Goal: Task Accomplishment & Management: Complete application form

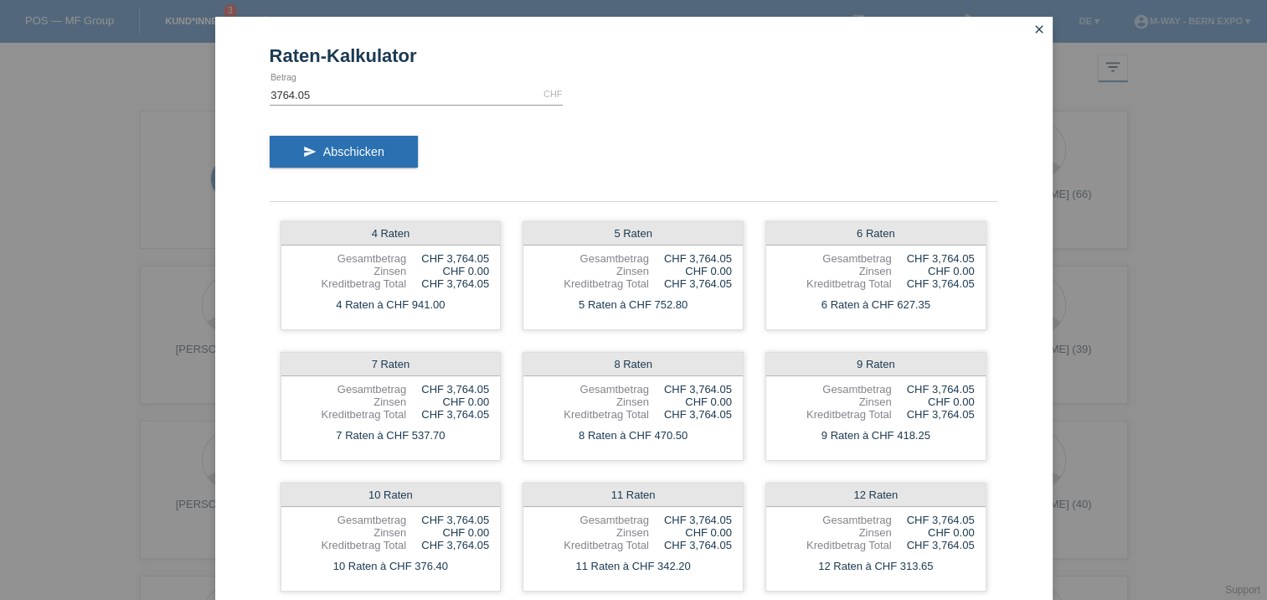
click at [1036, 30] on icon "close" at bounding box center [1039, 29] width 13 height 13
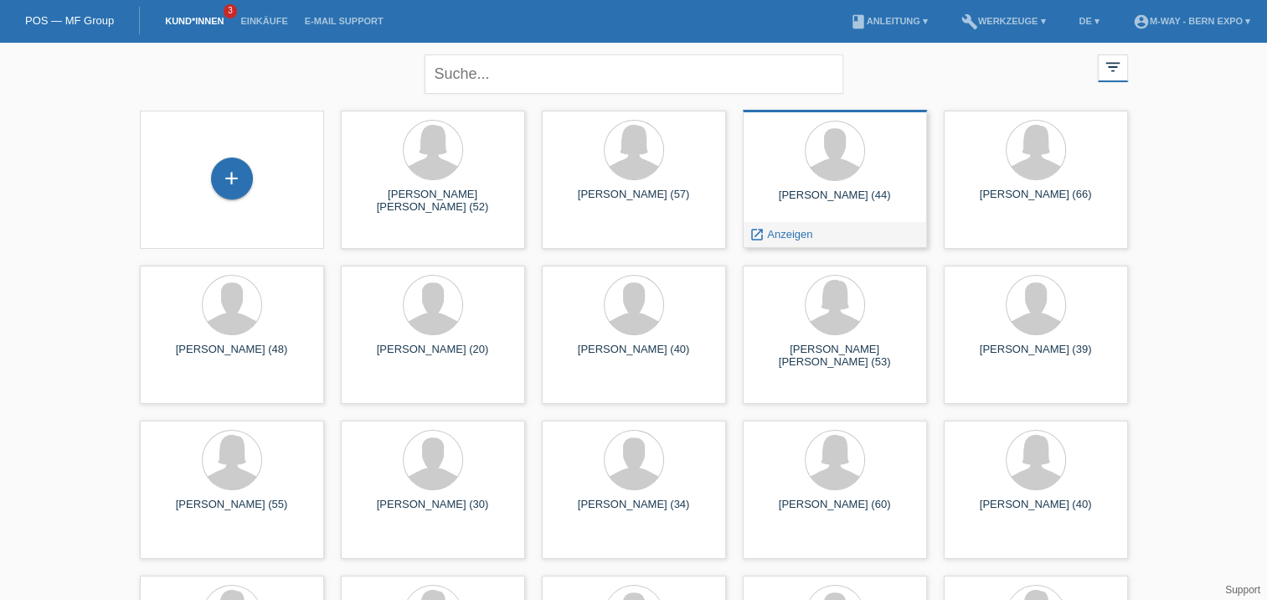
click at [873, 137] on div at bounding box center [834, 152] width 157 height 63
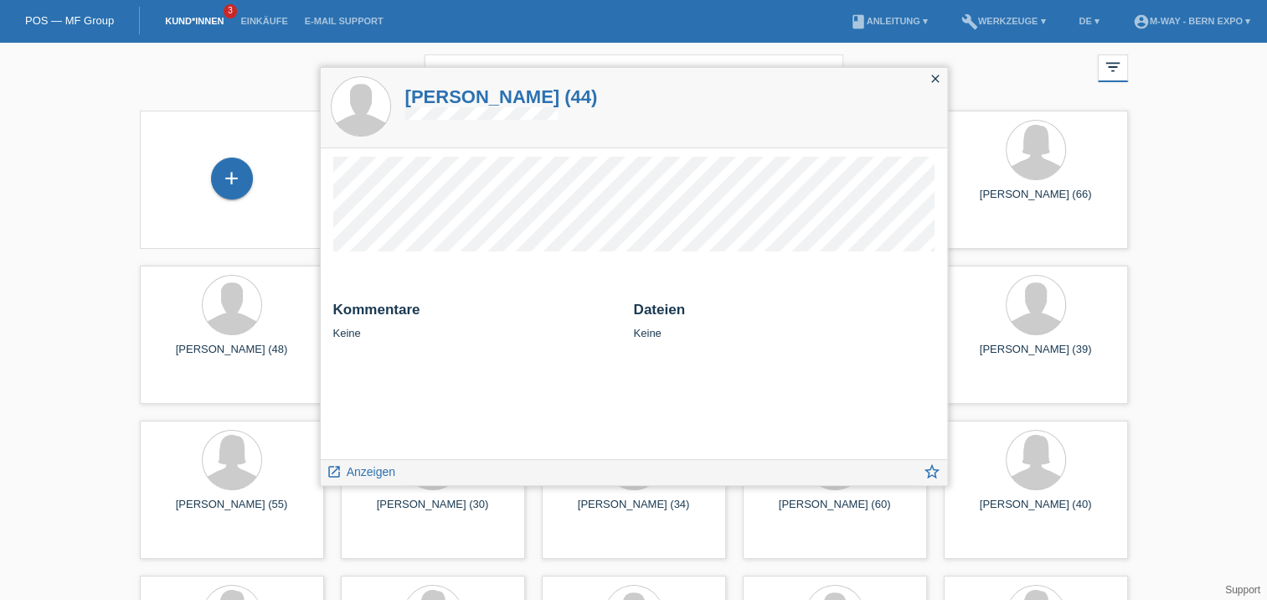
click at [934, 73] on icon "close" at bounding box center [935, 78] width 13 height 13
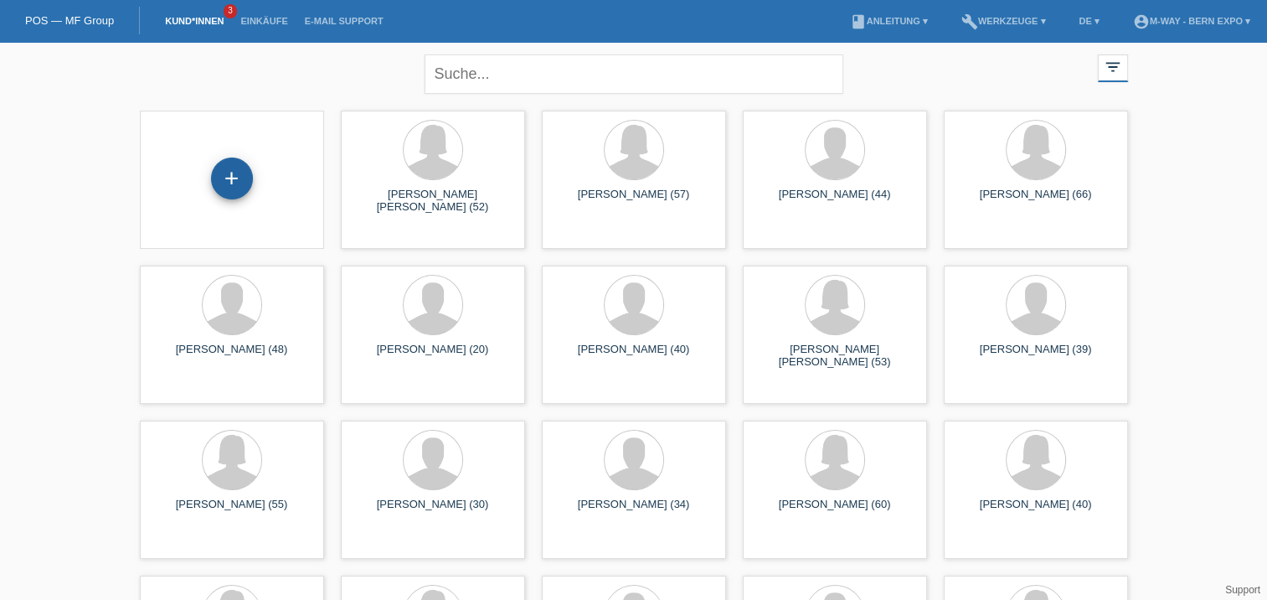
click at [239, 171] on div "+" at bounding box center [232, 178] width 42 height 42
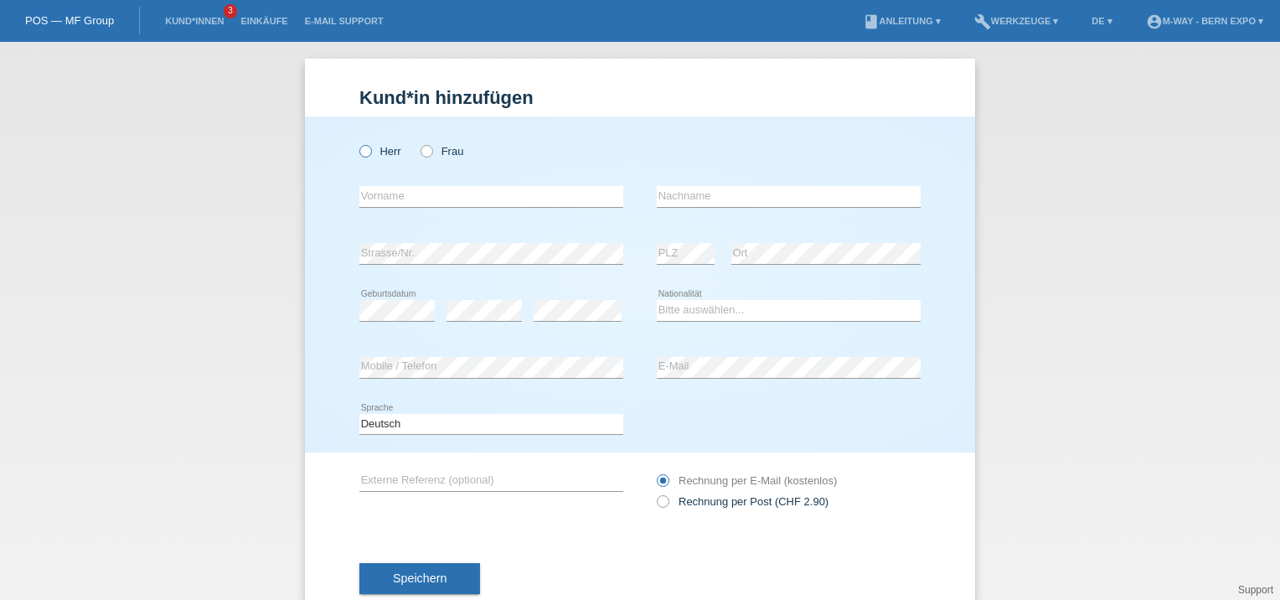
click at [369, 149] on label "Herr" at bounding box center [380, 151] width 42 height 13
click at [369, 149] on input "Herr" at bounding box center [364, 150] width 11 height 11
radio input "true"
click at [382, 202] on input "text" at bounding box center [491, 196] width 264 height 21
type input "Kushtrim"
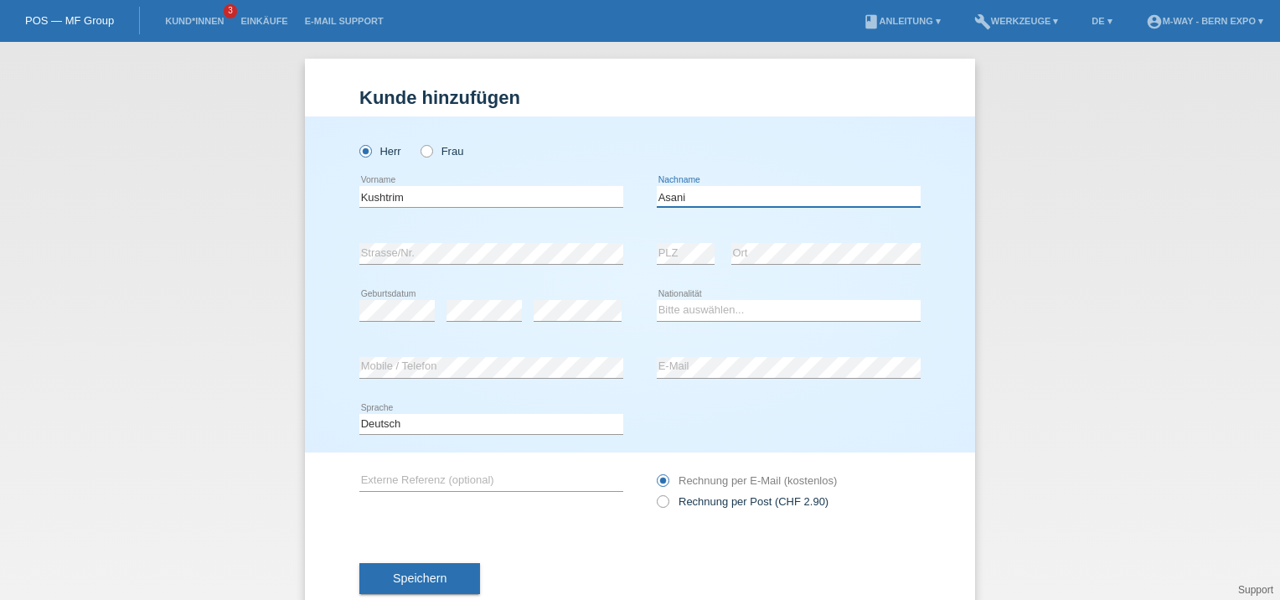
type input "Asani"
click at [691, 317] on select "Bitte auswählen... Schweiz Deutschland Liechtenstein Österreich ------------ Af…" at bounding box center [789, 310] width 264 height 20
select select "AT"
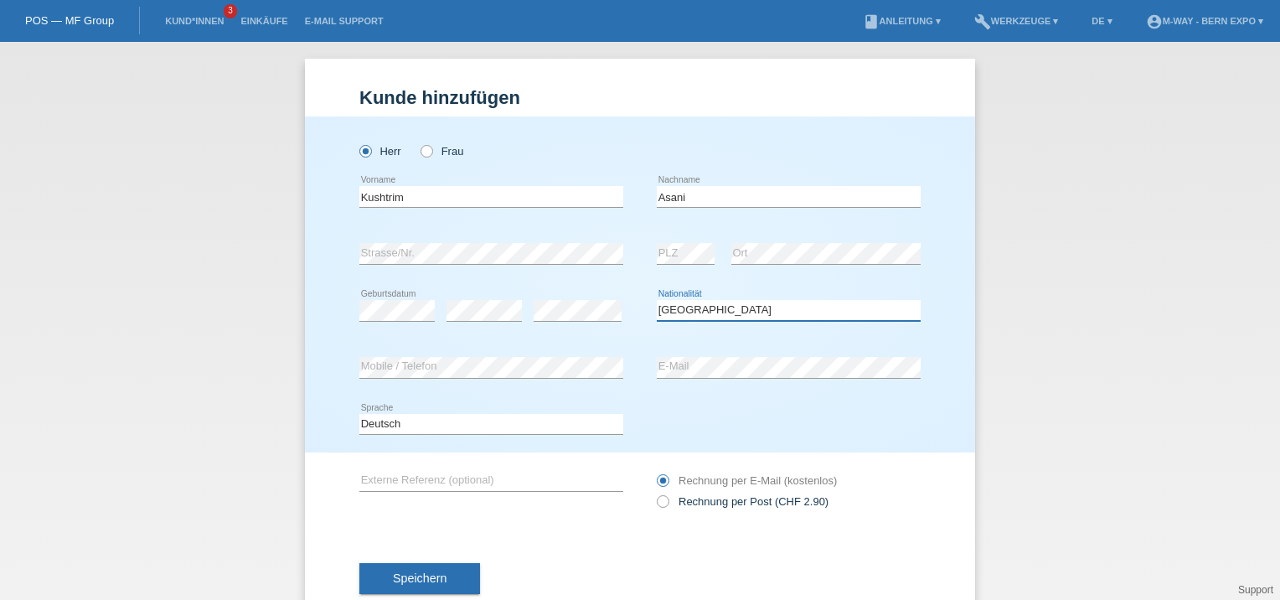
click at [657, 300] on select "Bitte auswählen... Schweiz Deutschland Liechtenstein Österreich ------------ Af…" at bounding box center [789, 310] width 264 height 20
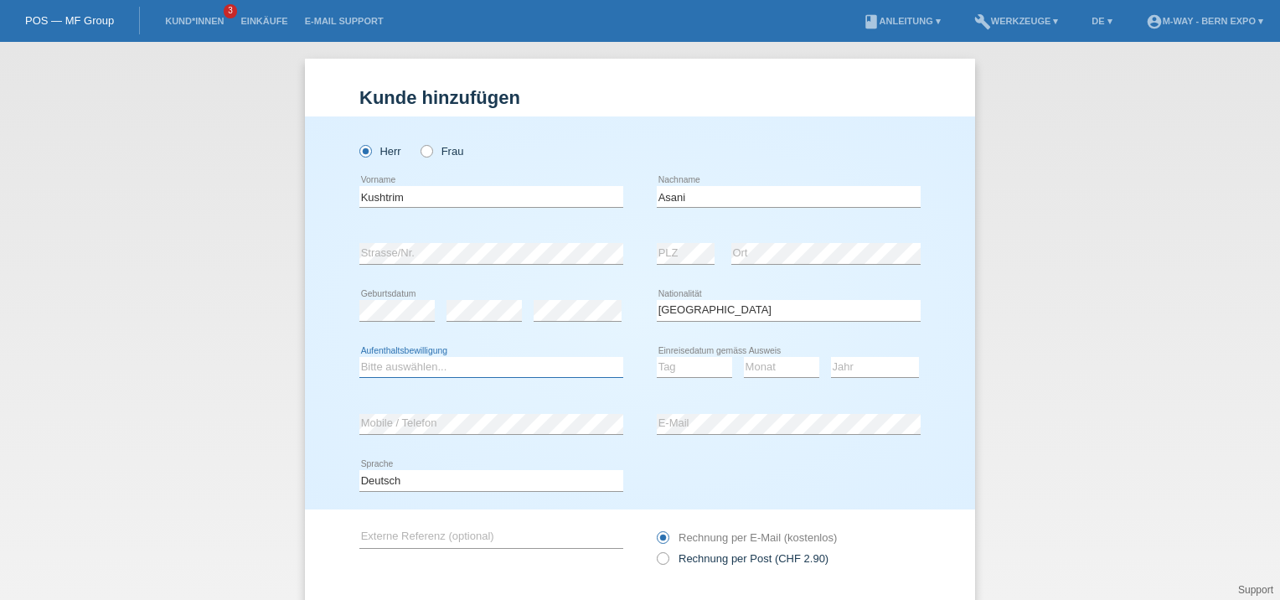
click at [429, 368] on select "Bitte auswählen... C B B - Flüchtlingsstatus Andere" at bounding box center [491, 367] width 264 height 20
select select "C"
click at [359, 357] on select "Bitte auswählen... C B B - Flüchtlingsstatus Andere" at bounding box center [491, 367] width 264 height 20
click at [678, 369] on select "Tag 01 02 03 04 05 06 07 08 09 10 11" at bounding box center [694, 367] width 75 height 20
select select "19"
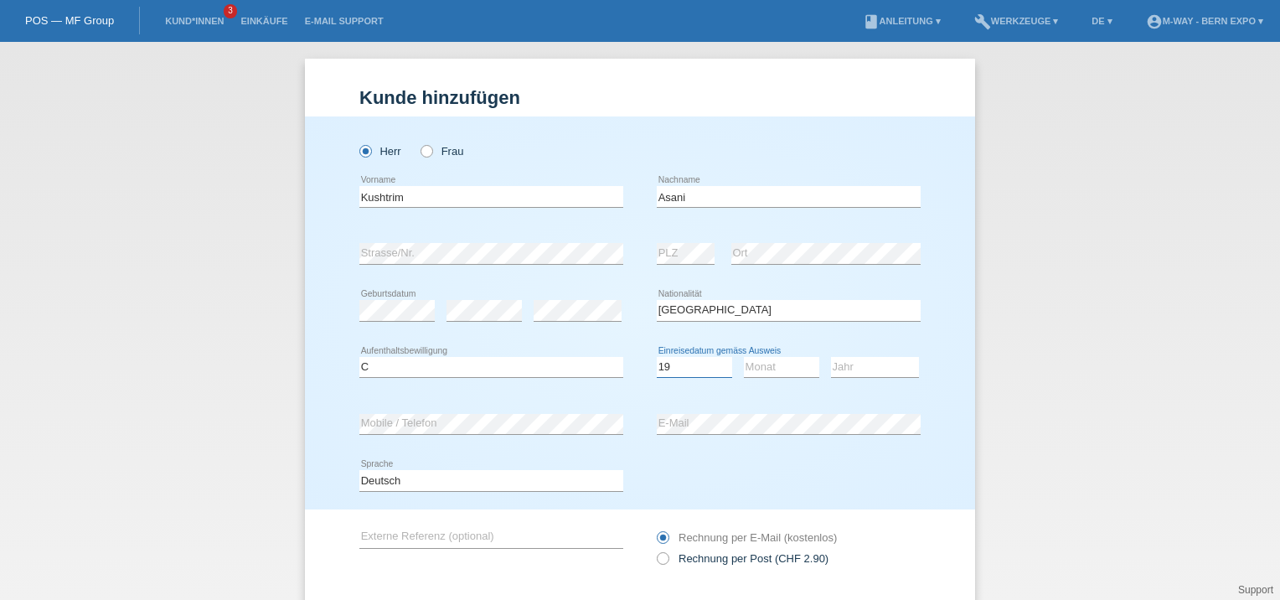
click at [657, 357] on select "Tag 01 02 03 04 05 06 07 08 09 10 11" at bounding box center [694, 367] width 75 height 20
click at [778, 367] on select "Monat 01 02 03 04 05 06 07 08 09 10 11" at bounding box center [781, 367] width 75 height 20
select select "10"
click at [744, 357] on select "Monat 01 02 03 04 05 06 07 08 09 10 11" at bounding box center [781, 367] width 75 height 20
click at [858, 363] on select "Jahr 2025 2024 2023 2022 2021 2020 2019 2018 2017 2016 2015 2014 2013 2012 2011…" at bounding box center [875, 367] width 88 height 20
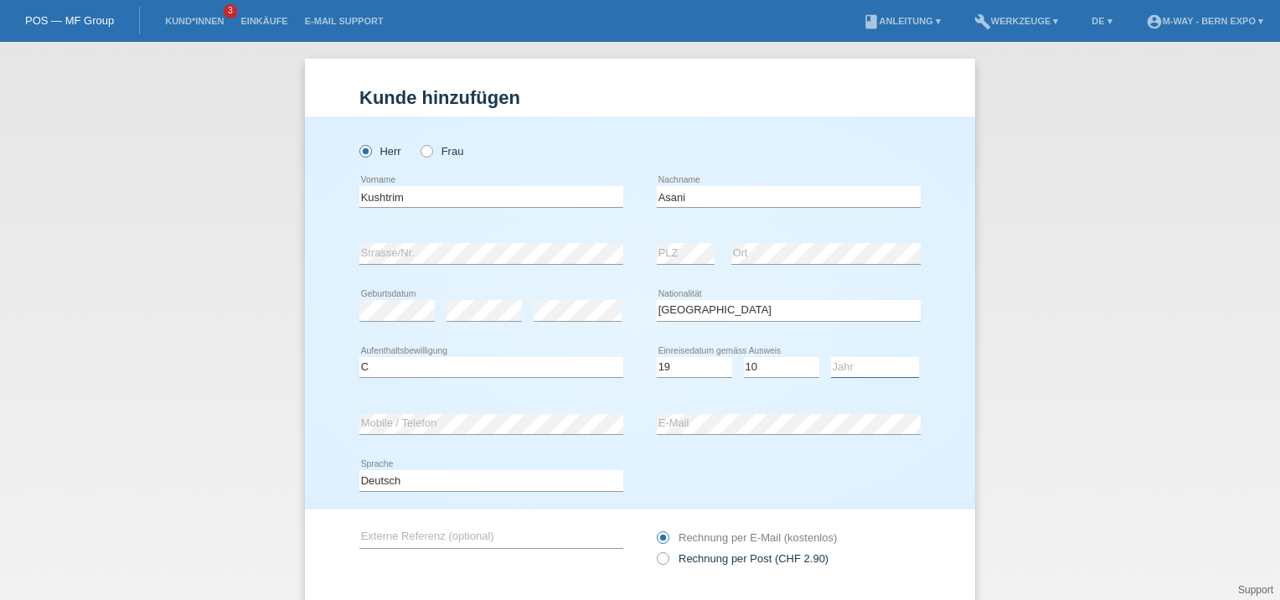
select select "2016"
click at [831, 357] on select "Jahr 2025 2024 2023 2022 2021 2020 2019 2018 2017 2016 2015 2014 2013 2012 2011…" at bounding box center [875, 367] width 88 height 20
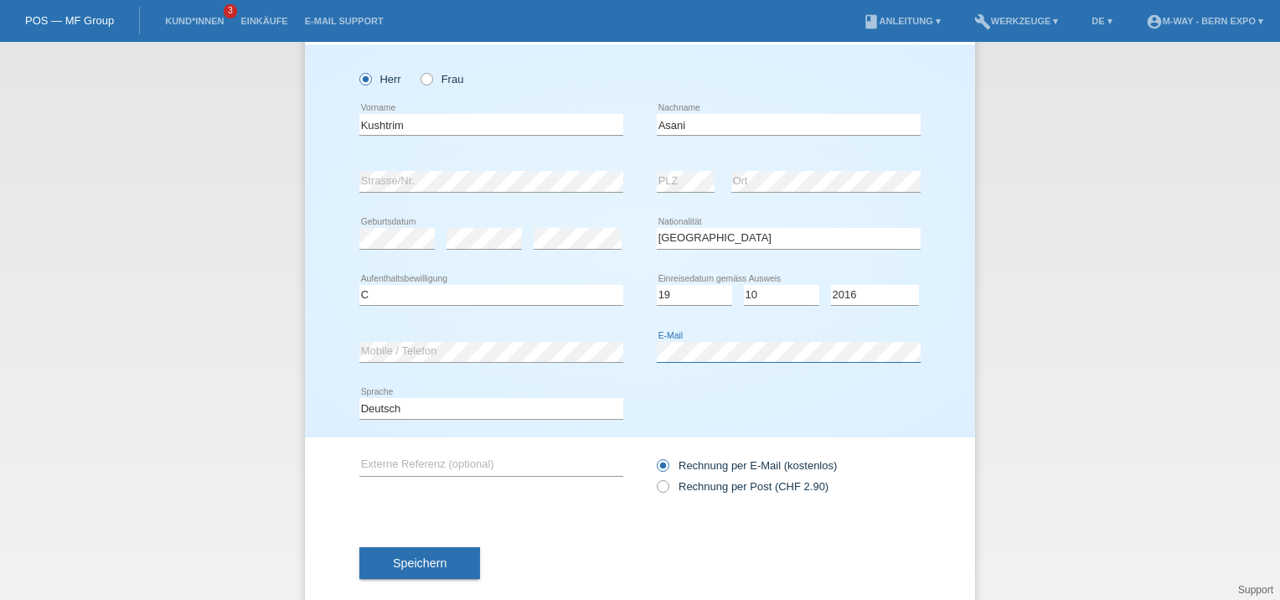
scroll to position [100, 0]
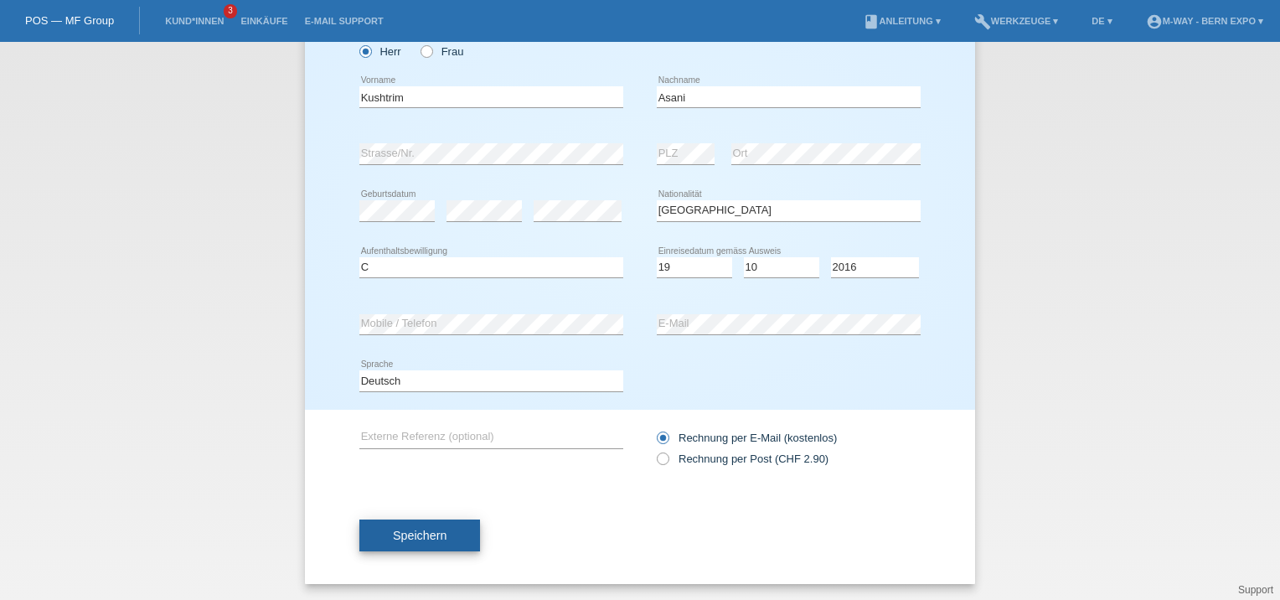
click at [393, 533] on span "Speichern" at bounding box center [420, 534] width 54 height 13
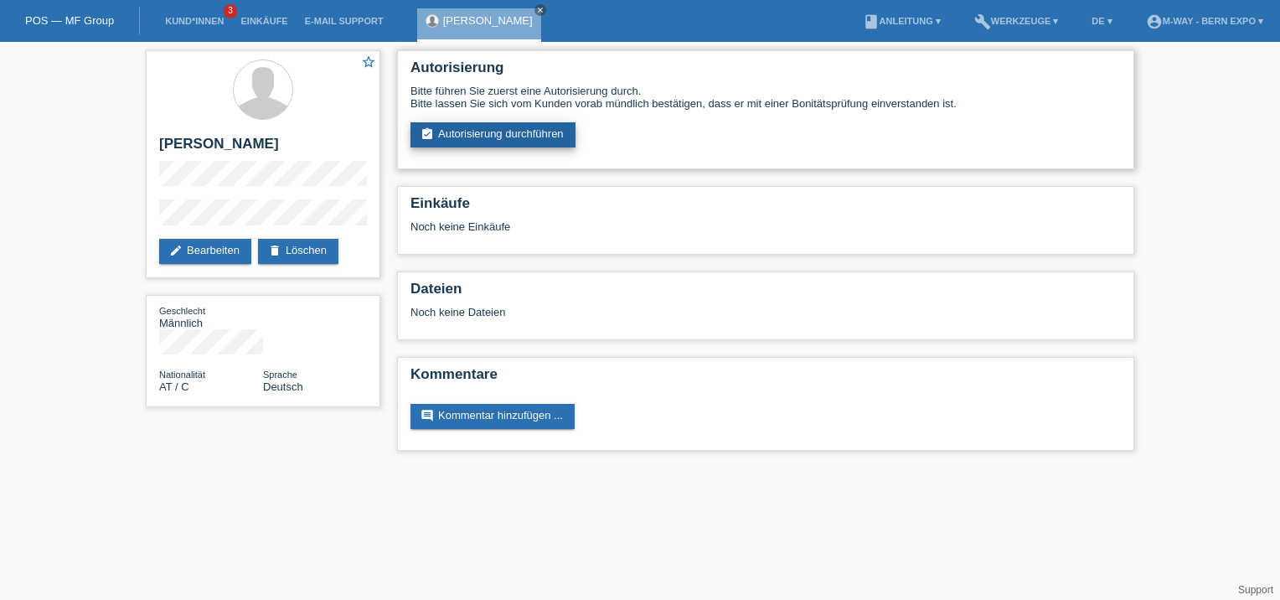
click at [429, 134] on icon "assignment_turned_in" at bounding box center [426, 133] width 13 height 13
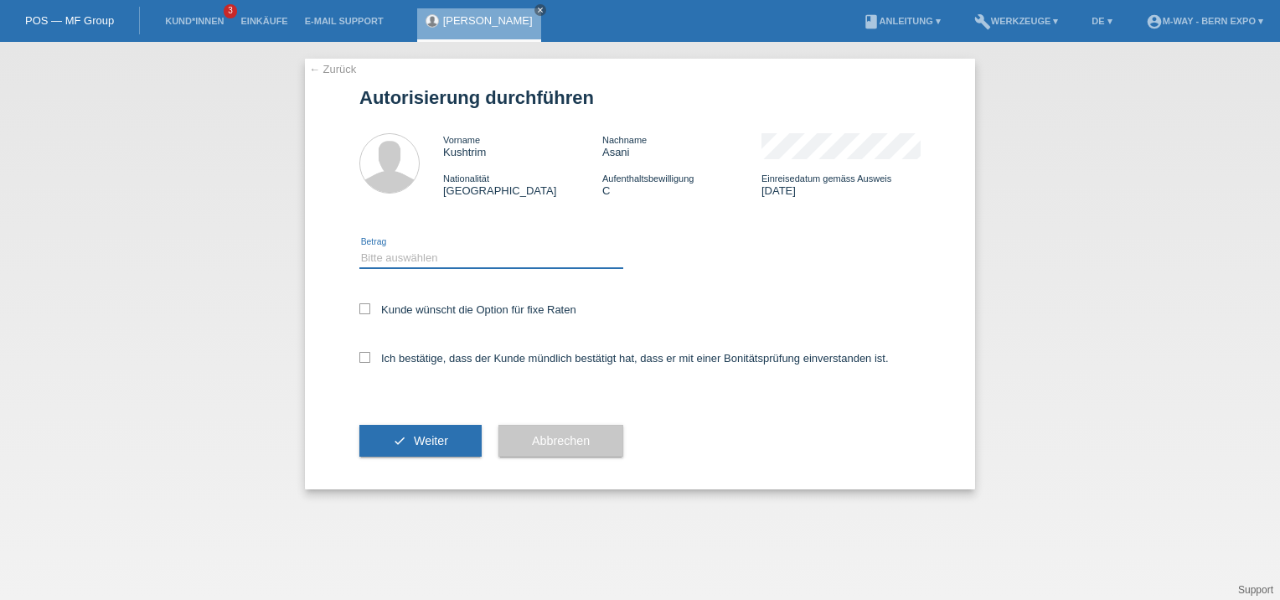
click at [412, 257] on select "Bitte auswählen CHF 1.00 - CHF 499.00 CHF 500.00 - CHF 1'999.00 CHF 2'000.00 - …" at bounding box center [491, 258] width 264 height 20
select select "3"
click at [359, 248] on select "Bitte auswählen CHF 1.00 - CHF 499.00 CHF 500.00 - CHF 1'999.00 CHF 2'000.00 - …" at bounding box center [491, 258] width 264 height 20
click at [369, 356] on icon at bounding box center [364, 357] width 11 height 11
click at [369, 356] on input "Ich bestätige, dass der Kunde mündlich bestätigt hat, dass er mit einer Bonität…" at bounding box center [364, 357] width 11 height 11
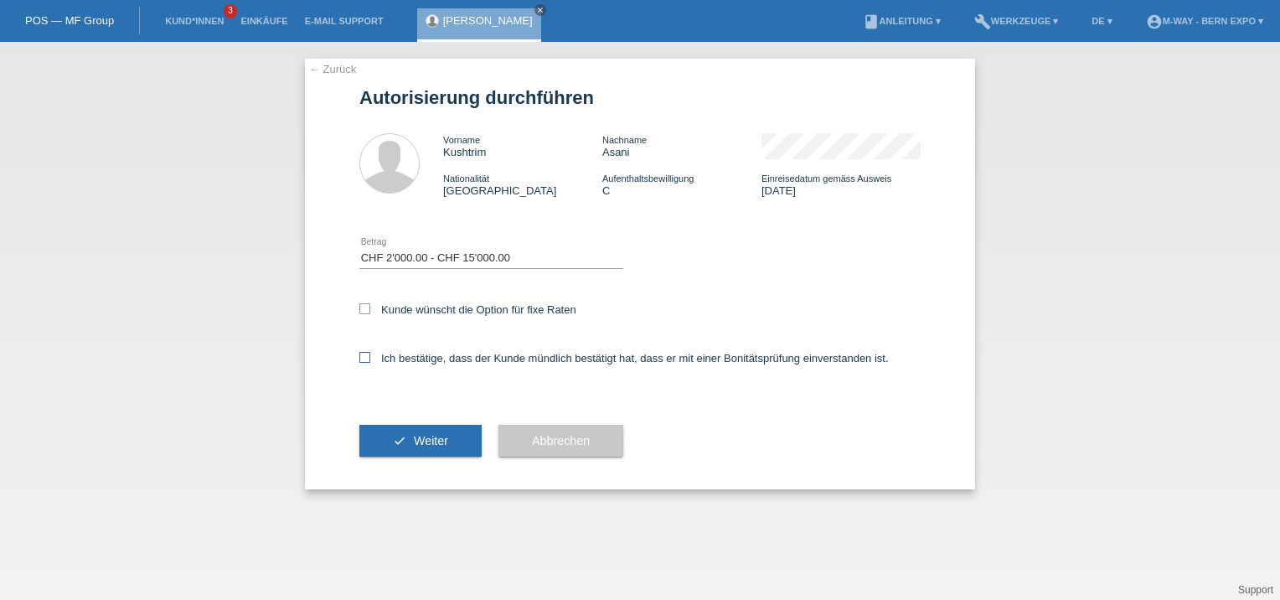
checkbox input "true"
click at [430, 432] on button "check Weiter" at bounding box center [420, 441] width 122 height 32
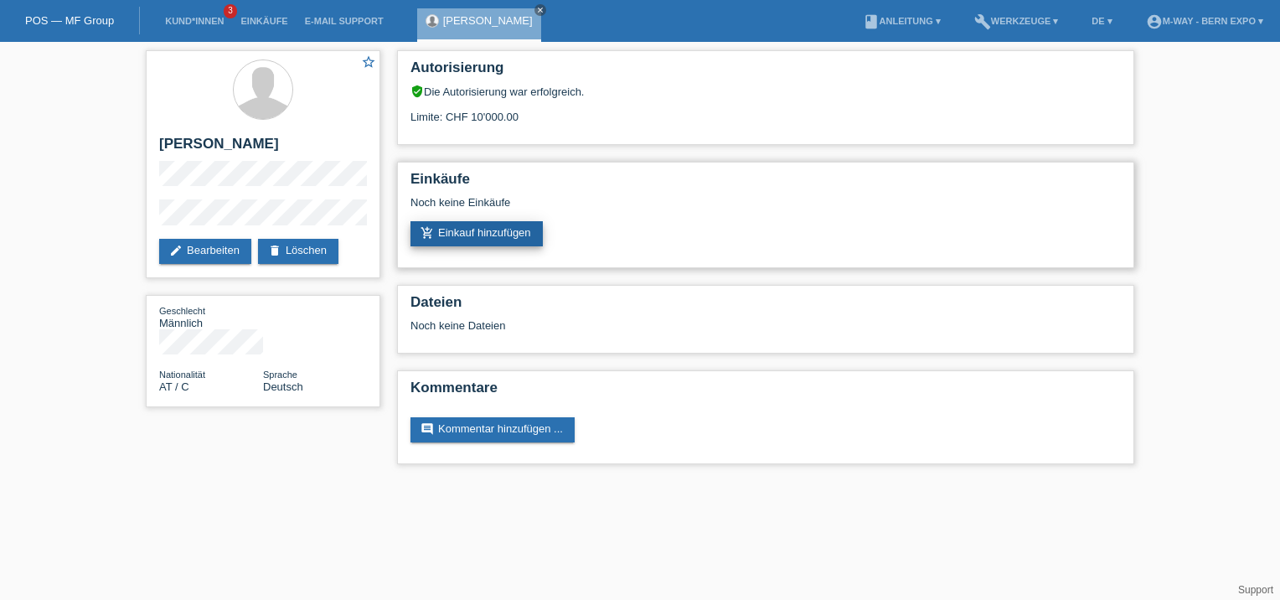
click at [508, 235] on link "add_shopping_cart Einkauf hinzufügen" at bounding box center [476, 233] width 132 height 25
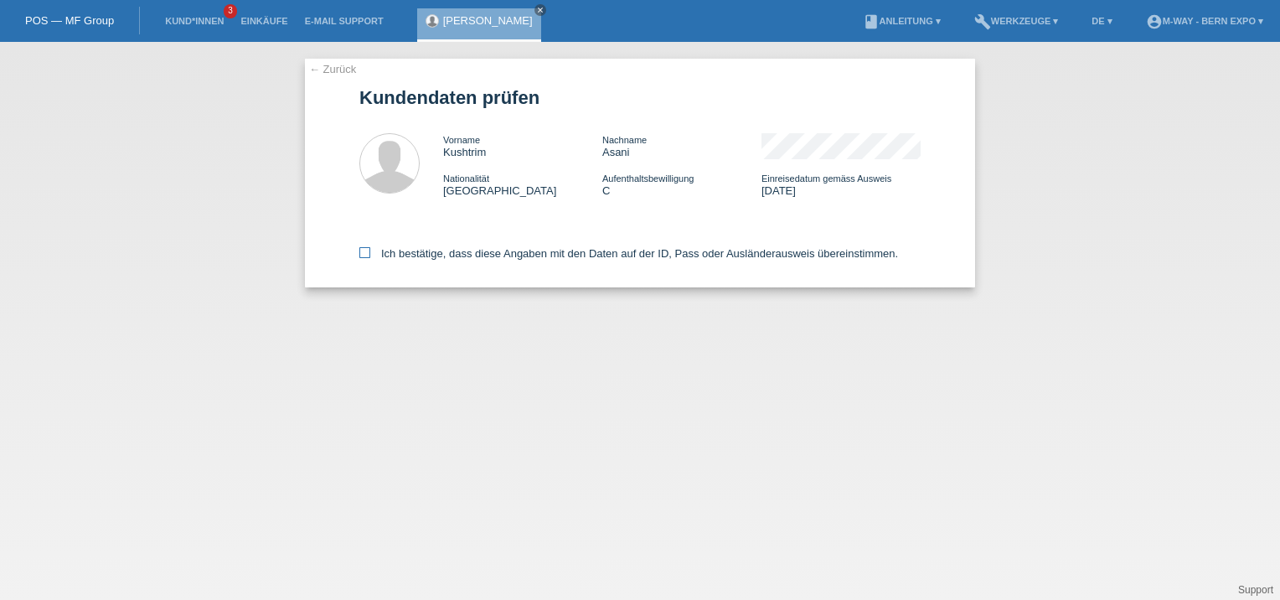
click at [369, 255] on icon at bounding box center [364, 252] width 11 height 11
click at [369, 255] on input "Ich bestätige, dass diese Angaben mit den Daten auf der ID, Pass oder Ausländer…" at bounding box center [364, 252] width 11 height 11
checkbox input "true"
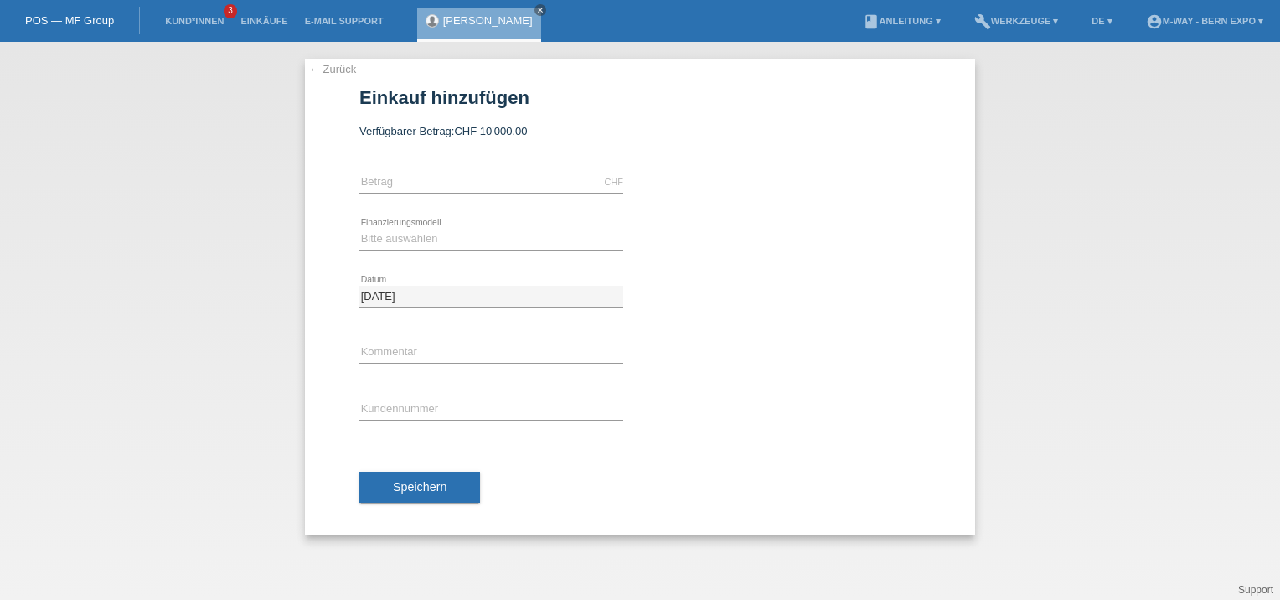
click at [322, 75] on link "← Zurück" at bounding box center [332, 69] width 47 height 13
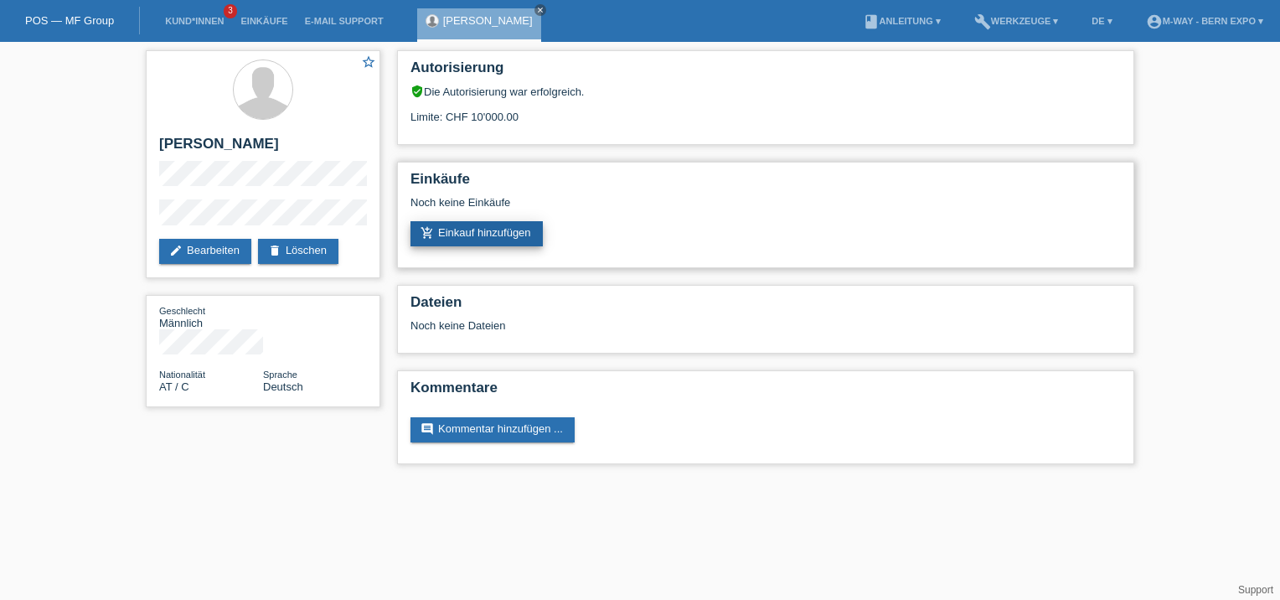
click at [466, 235] on link "add_shopping_cart Einkauf hinzufügen" at bounding box center [476, 233] width 132 height 25
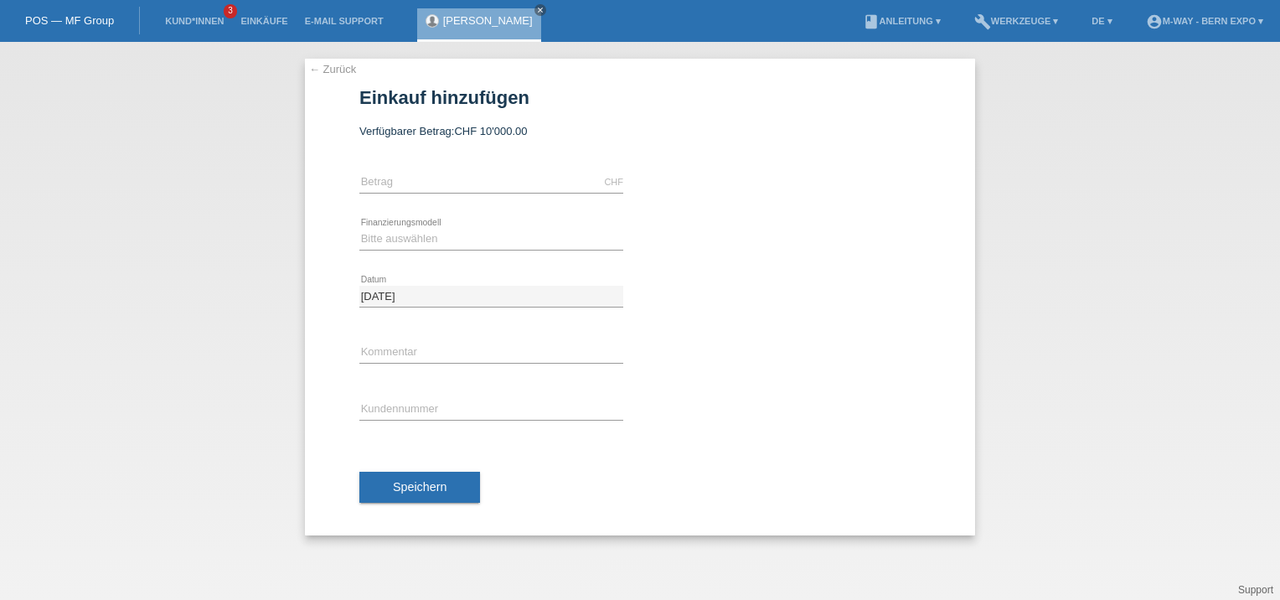
click at [335, 70] on link "← Zurück" at bounding box center [332, 69] width 47 height 13
